Goal: Information Seeking & Learning: Learn about a topic

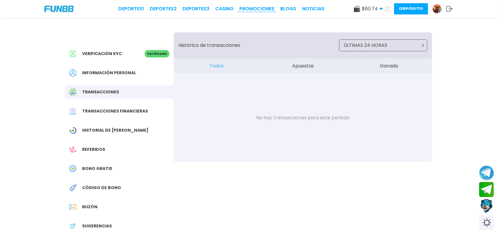
click at [249, 8] on link "Promociones" at bounding box center [256, 8] width 35 height 7
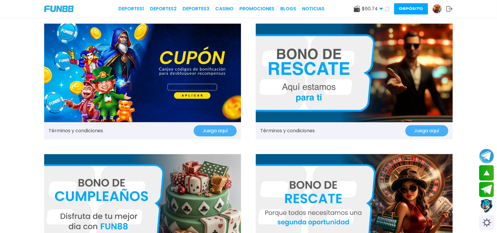
scroll to position [589, 0]
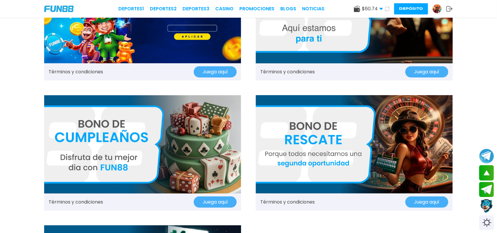
click at [193, 143] on img at bounding box center [142, 144] width 197 height 99
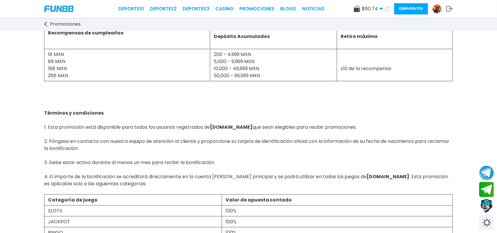
scroll to position [110, 0]
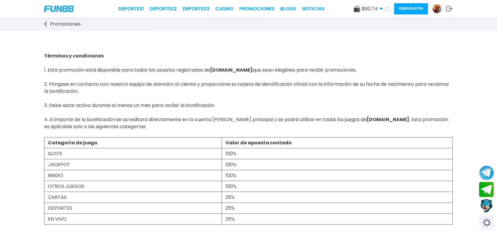
click at [65, 23] on span "Promociones" at bounding box center [65, 24] width 31 height 7
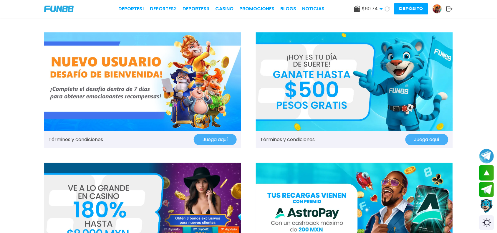
click at [123, 89] on img at bounding box center [142, 81] width 197 height 99
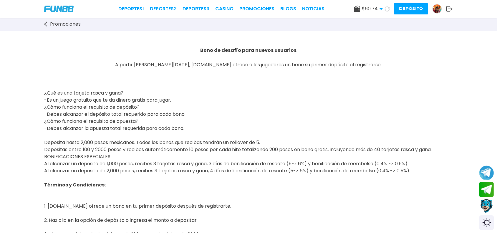
drag, startPoint x: 102, startPoint y: 88, endPoint x: 109, endPoint y: 70, distance: 19.8
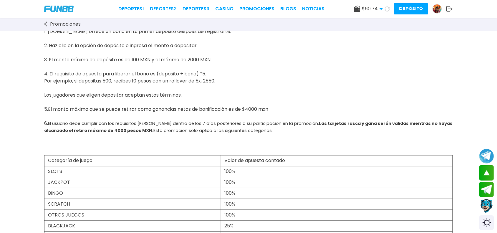
scroll to position [122, 0]
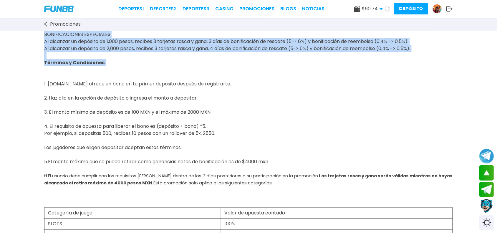
drag, startPoint x: 178, startPoint y: 46, endPoint x: 314, endPoint y: 186, distance: 195.4
copy div "Lore ip dolorsi amet consec adipisci E seddoe te inc, UTL49.ET dolore m ali eni…"
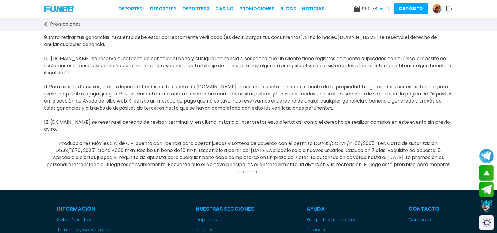
scroll to position [487, 0]
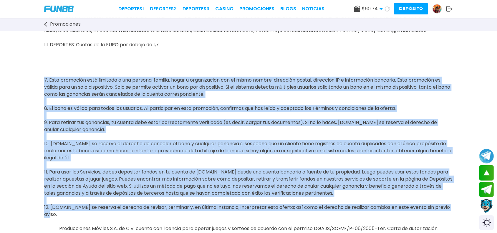
drag, startPoint x: 44, startPoint y: 146, endPoint x: 461, endPoint y: 210, distance: 422.1
copy span "2. Lore ipsumdolo sita consecte a eli seddoei, tempori, utlab e doloremagnaa en…"
